Goal: Navigation & Orientation: Find specific page/section

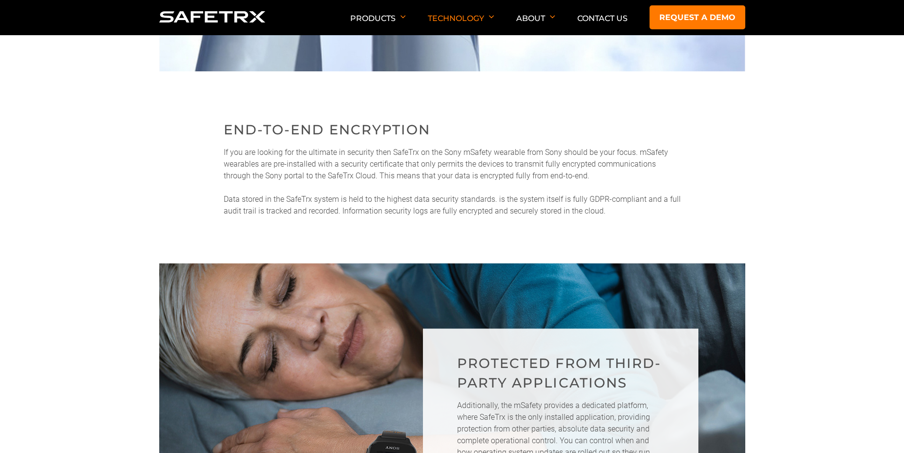
scroll to position [480, 0]
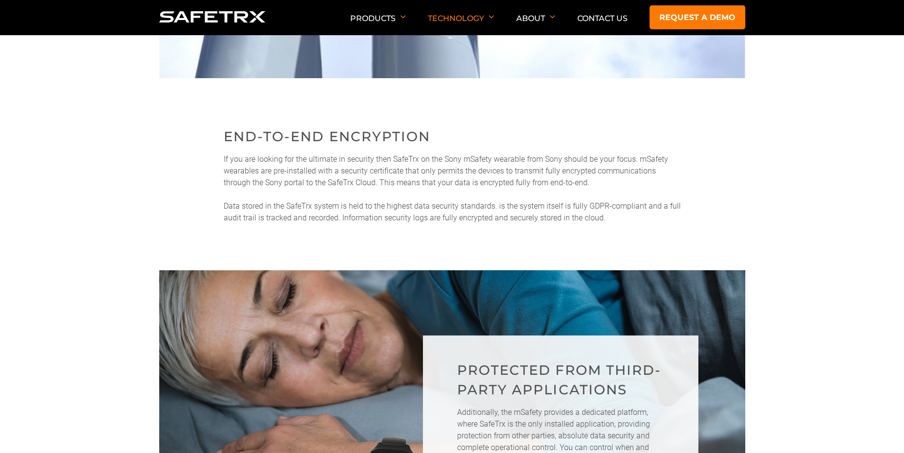
click at [188, 12] on img at bounding box center [212, 16] width 106 height 11
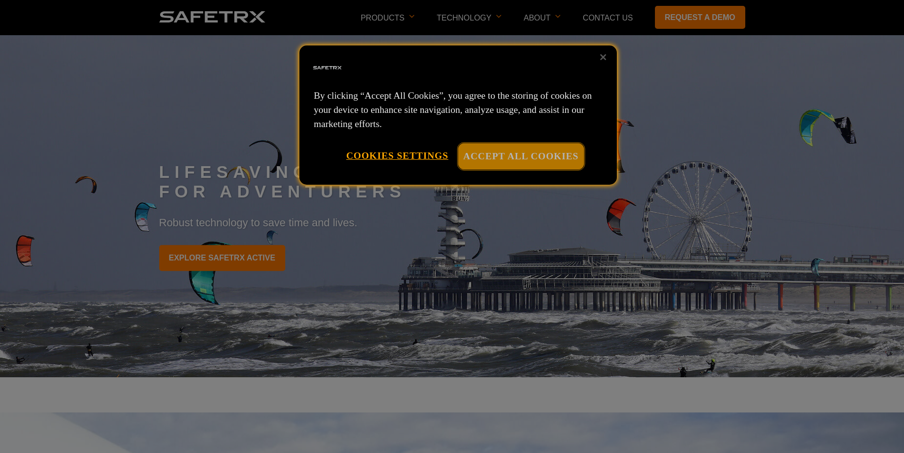
click at [484, 163] on button "Accept All Cookies" at bounding box center [521, 156] width 126 height 26
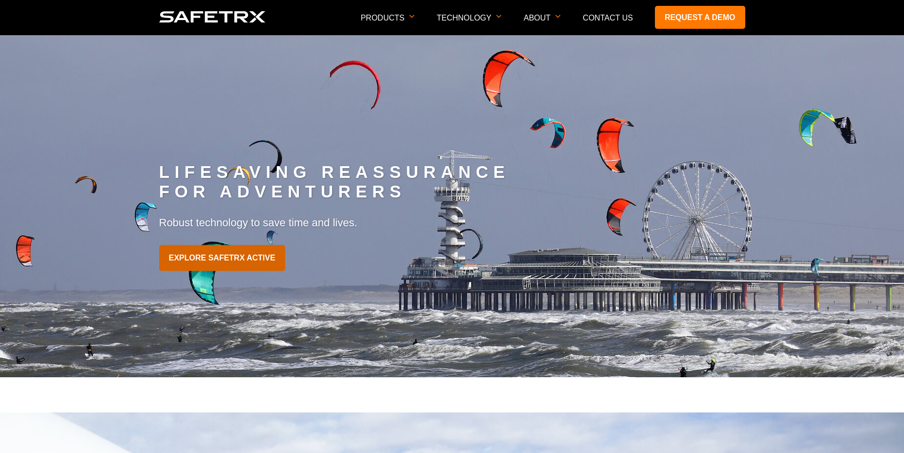
click at [241, 258] on link "EXPLORE SAFETRX ACTIVE" at bounding box center [222, 258] width 126 height 26
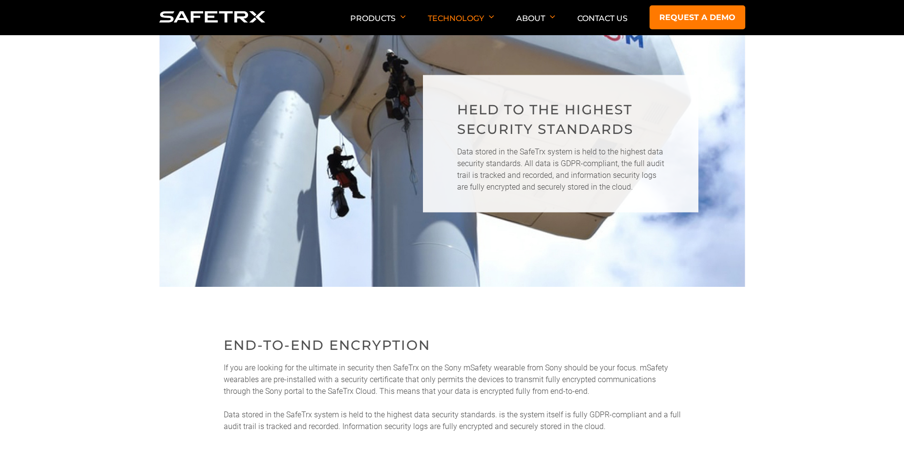
scroll to position [270, 0]
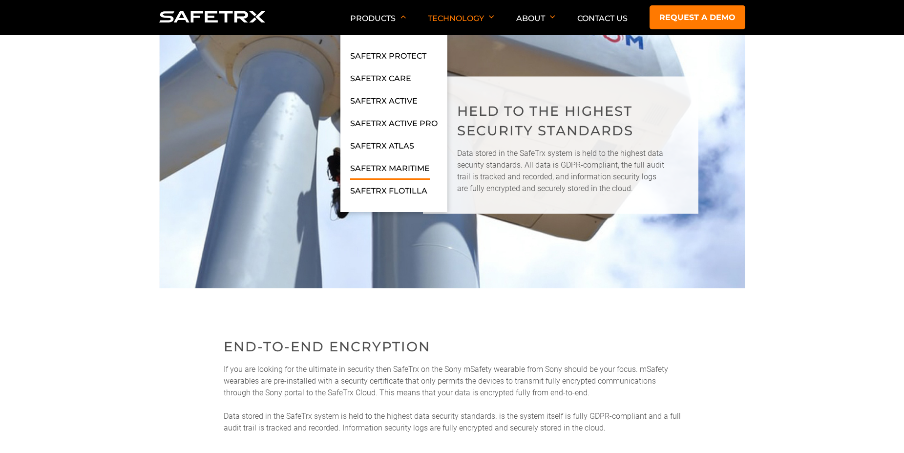
click at [374, 168] on link "SafeTrx Maritime" at bounding box center [390, 171] width 80 height 18
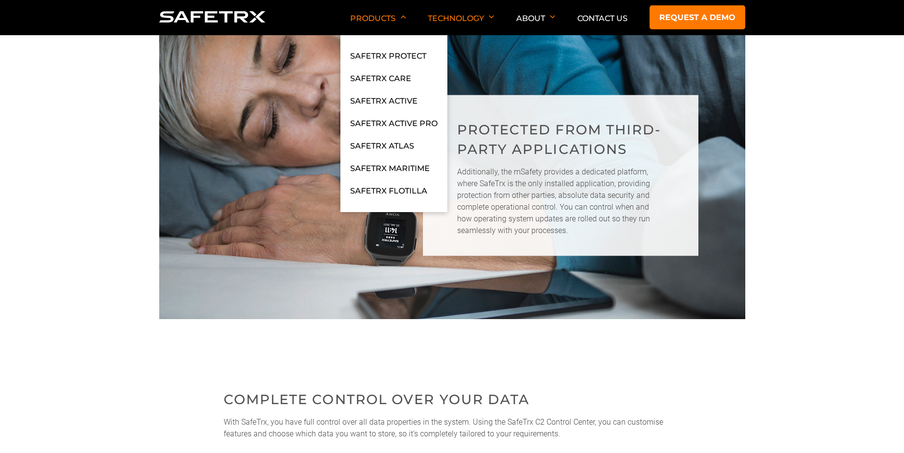
scroll to position [723, 0]
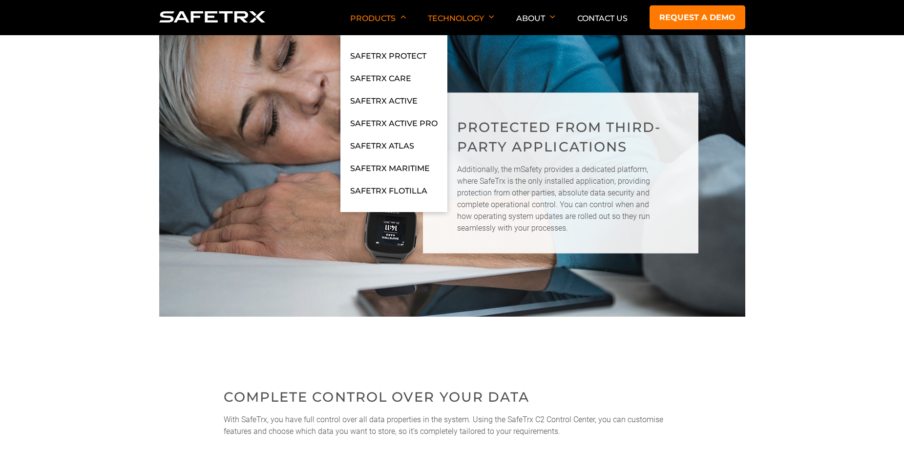
click at [584, 390] on h2 "Complete control over your data" at bounding box center [452, 397] width 457 height 20
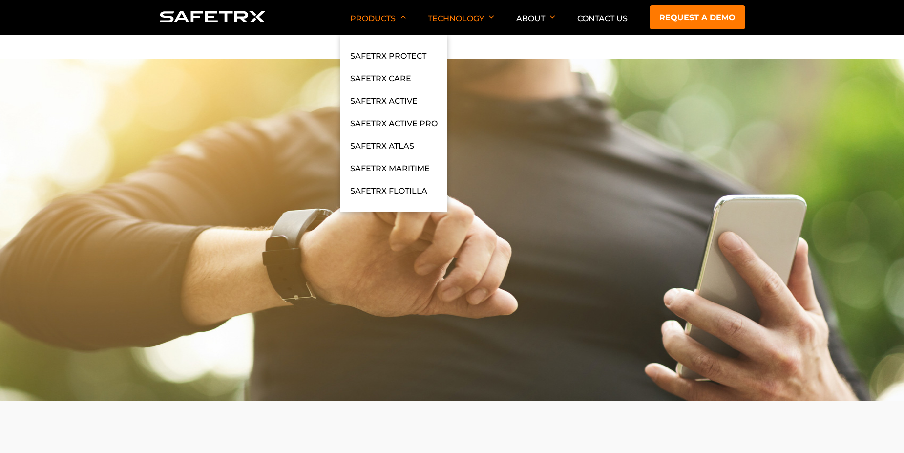
scroll to position [0, 0]
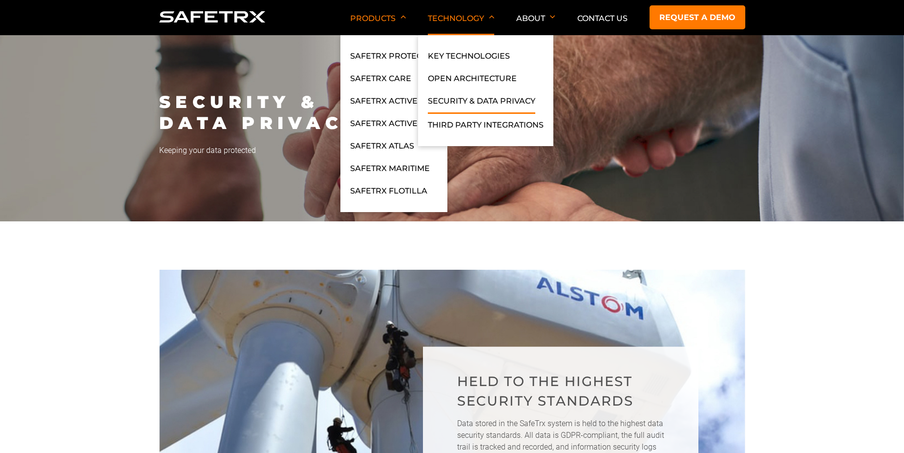
click at [468, 21] on p "Technology" at bounding box center [461, 24] width 66 height 21
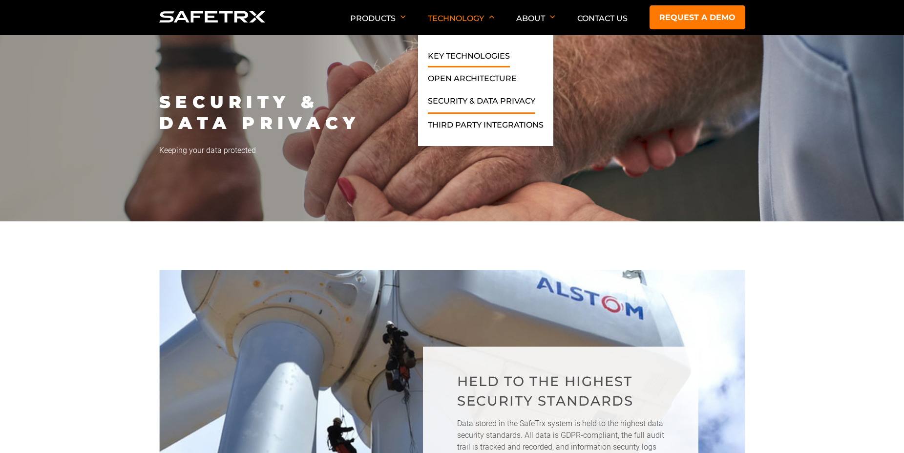
click at [468, 51] on link "Key Technologies" at bounding box center [469, 59] width 82 height 18
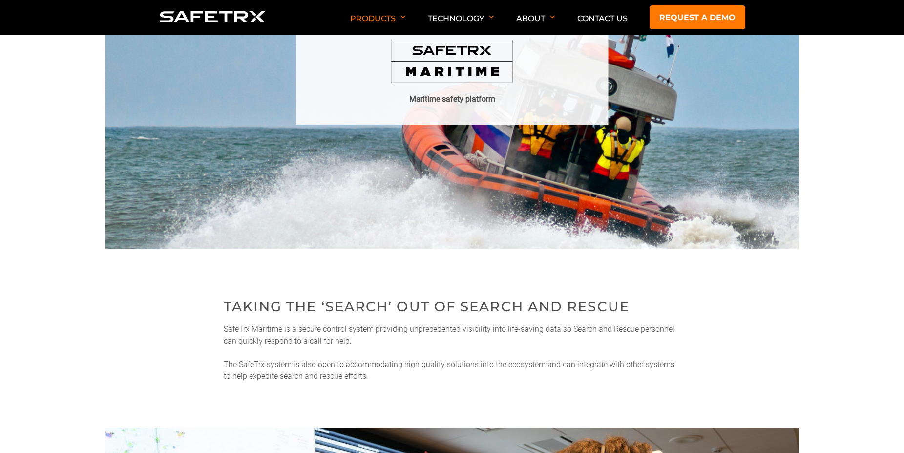
scroll to position [142, 0]
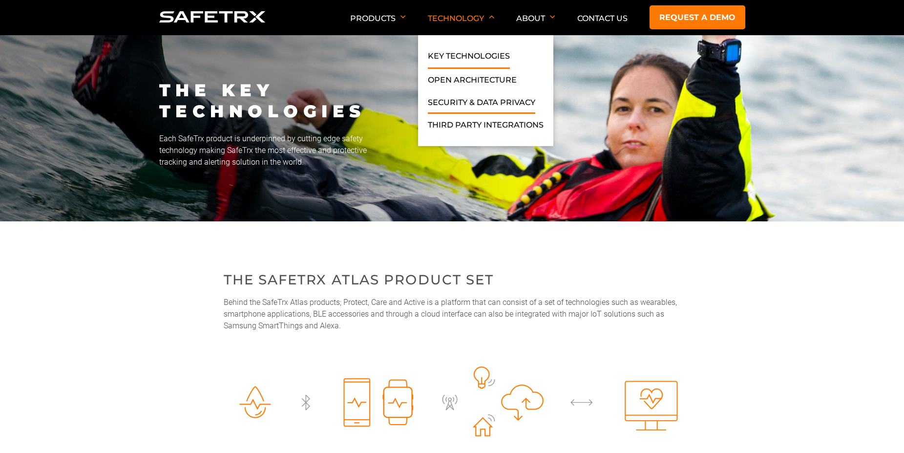
click at [466, 102] on link "Security & Data Privacy" at bounding box center [481, 105] width 107 height 18
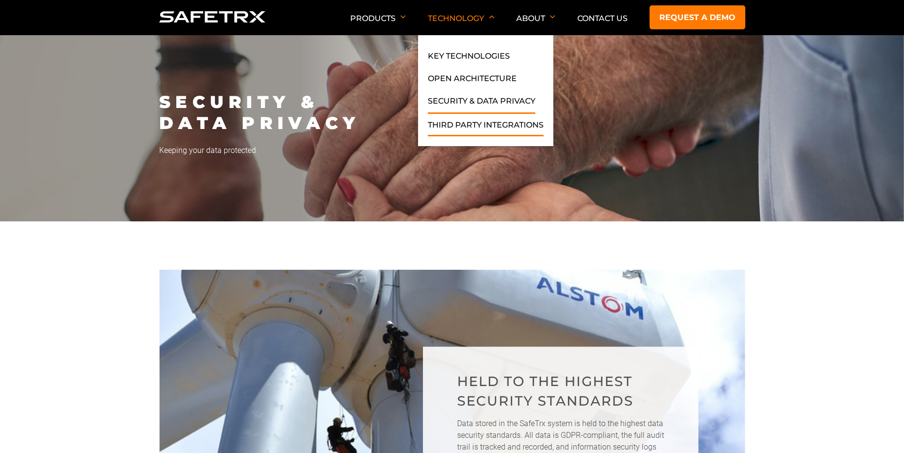
click at [473, 125] on link "Third Party Integrations" at bounding box center [486, 128] width 116 height 18
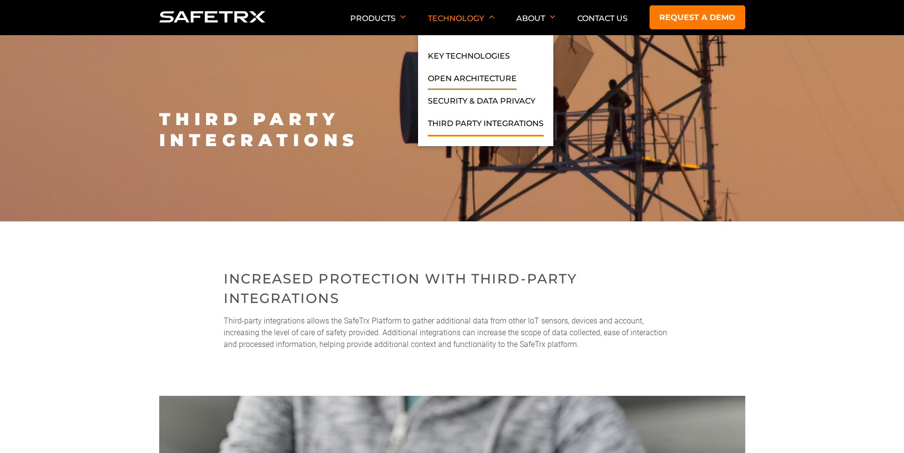
click at [442, 76] on link "Open Architecture" at bounding box center [472, 81] width 89 height 18
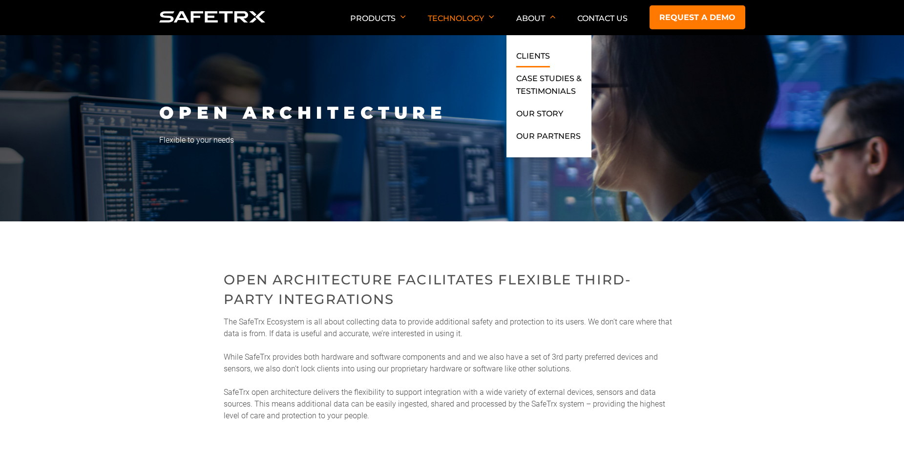
click at [534, 59] on link "Clients" at bounding box center [533, 59] width 34 height 18
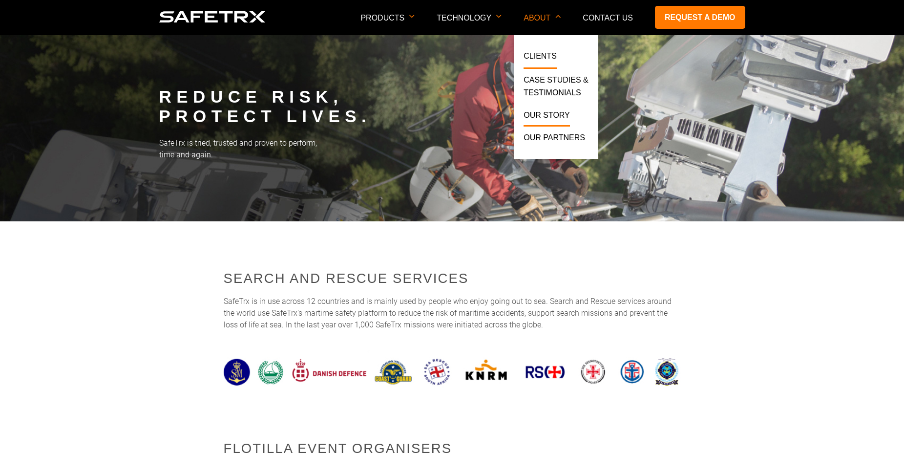
click at [547, 112] on link "Our Story" at bounding box center [547, 118] width 46 height 18
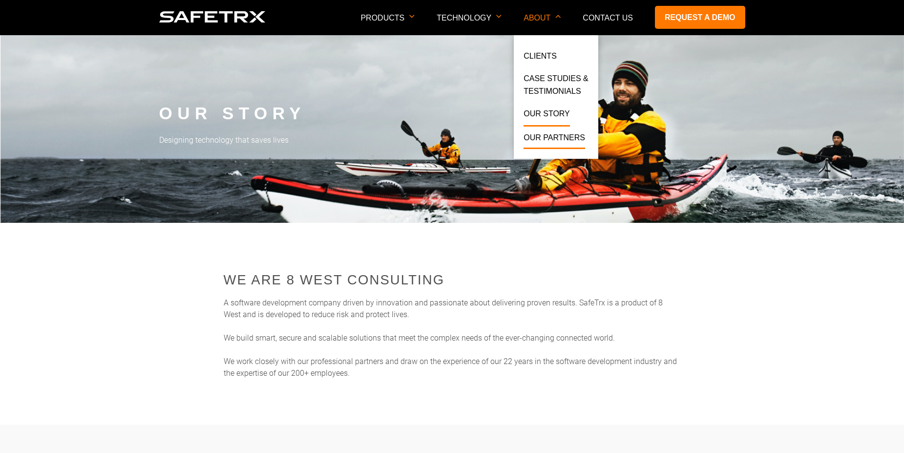
click at [554, 139] on link "Our Partners" at bounding box center [555, 140] width 62 height 18
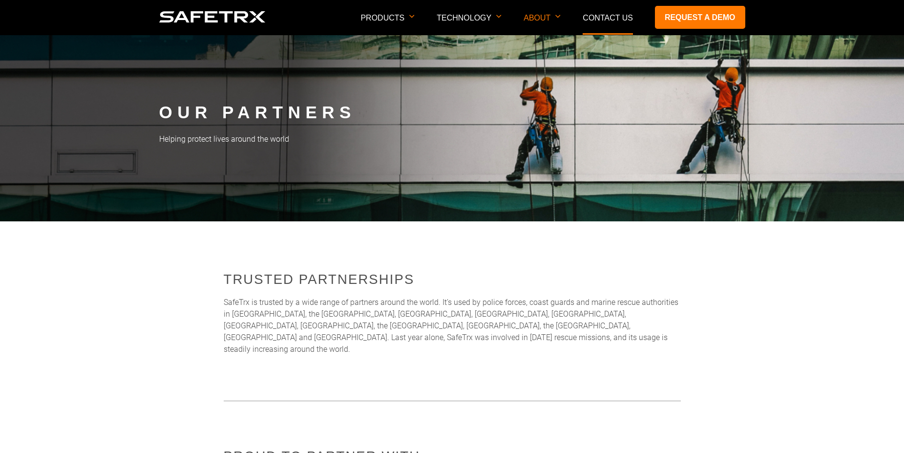
click at [628, 15] on link "Contact Us" at bounding box center [608, 18] width 50 height 8
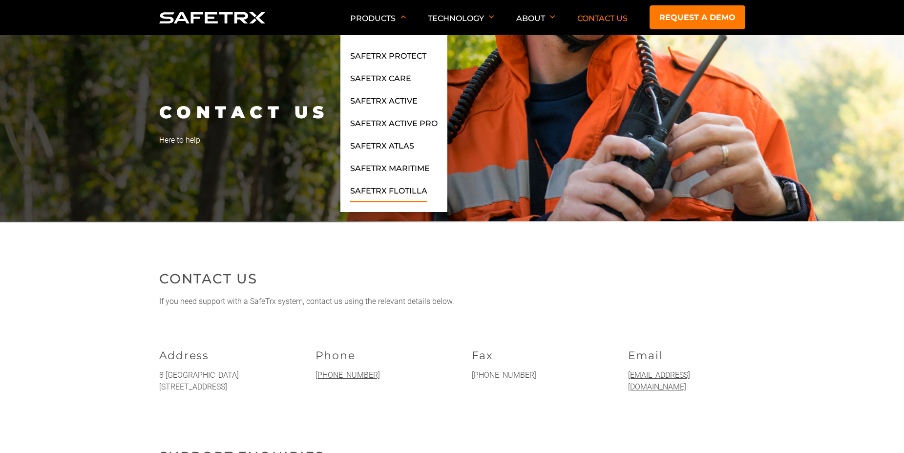
click at [369, 188] on link "SafeTrx Flotilla" at bounding box center [388, 194] width 77 height 18
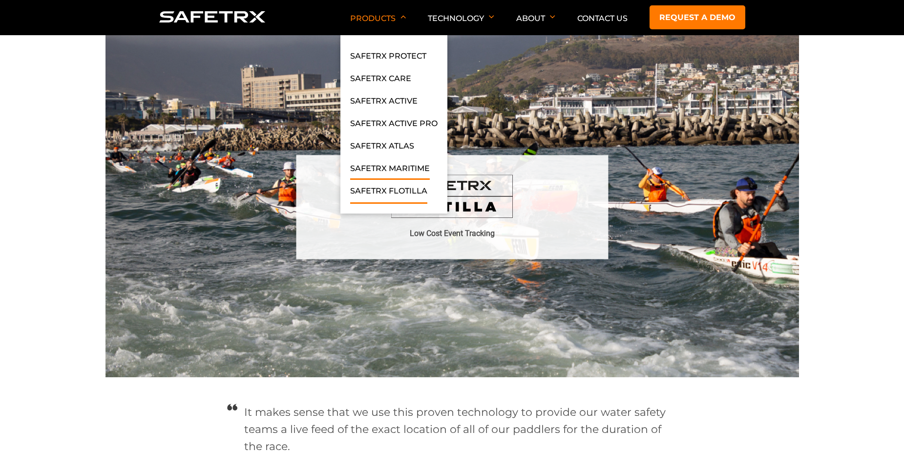
click at [389, 167] on link "SafeTrx Maritime" at bounding box center [390, 171] width 80 height 18
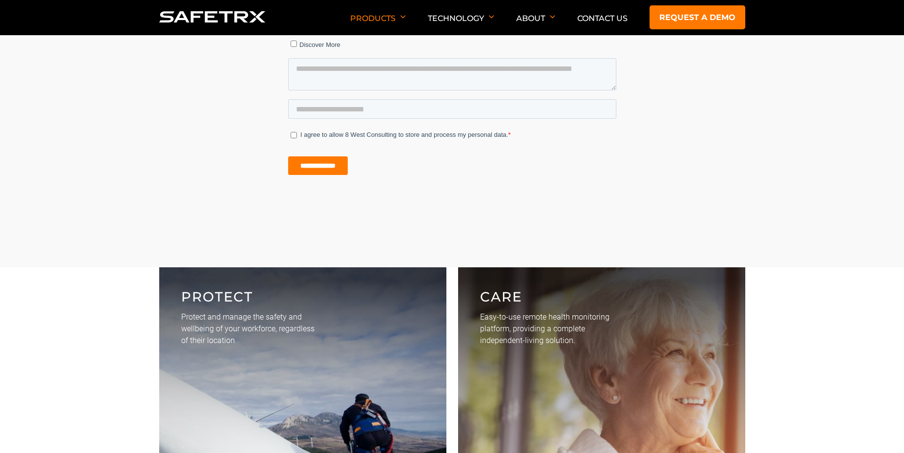
scroll to position [2752, 0]
